Goal: Task Accomplishment & Management: Manage account settings

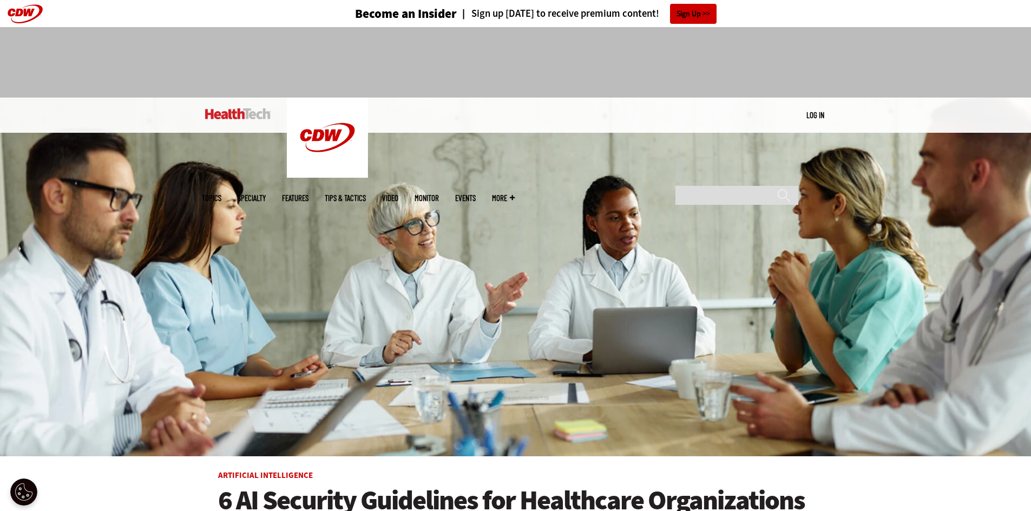
click at [818, 113] on link "Log in" at bounding box center [816, 115] width 18 height 10
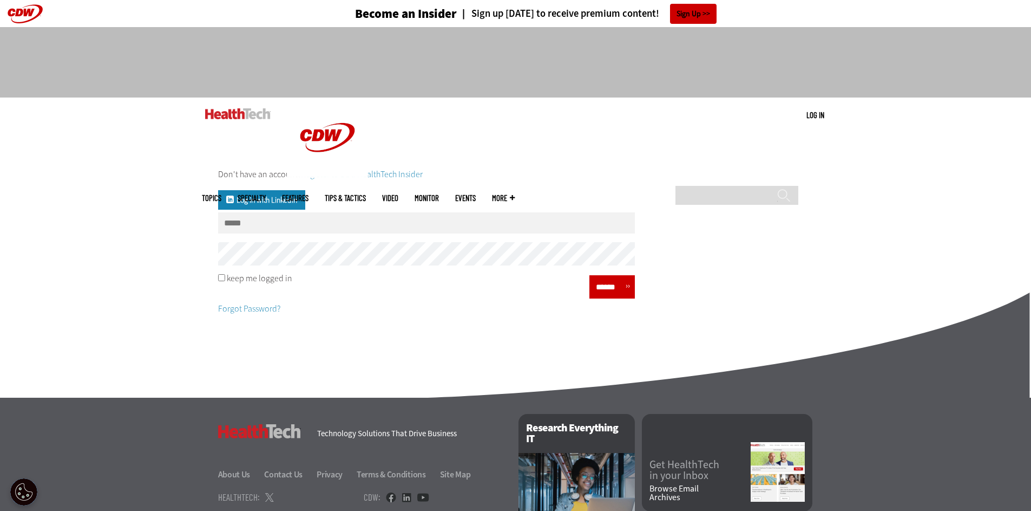
type input "**********"
